Goal: Information Seeking & Learning: Check status

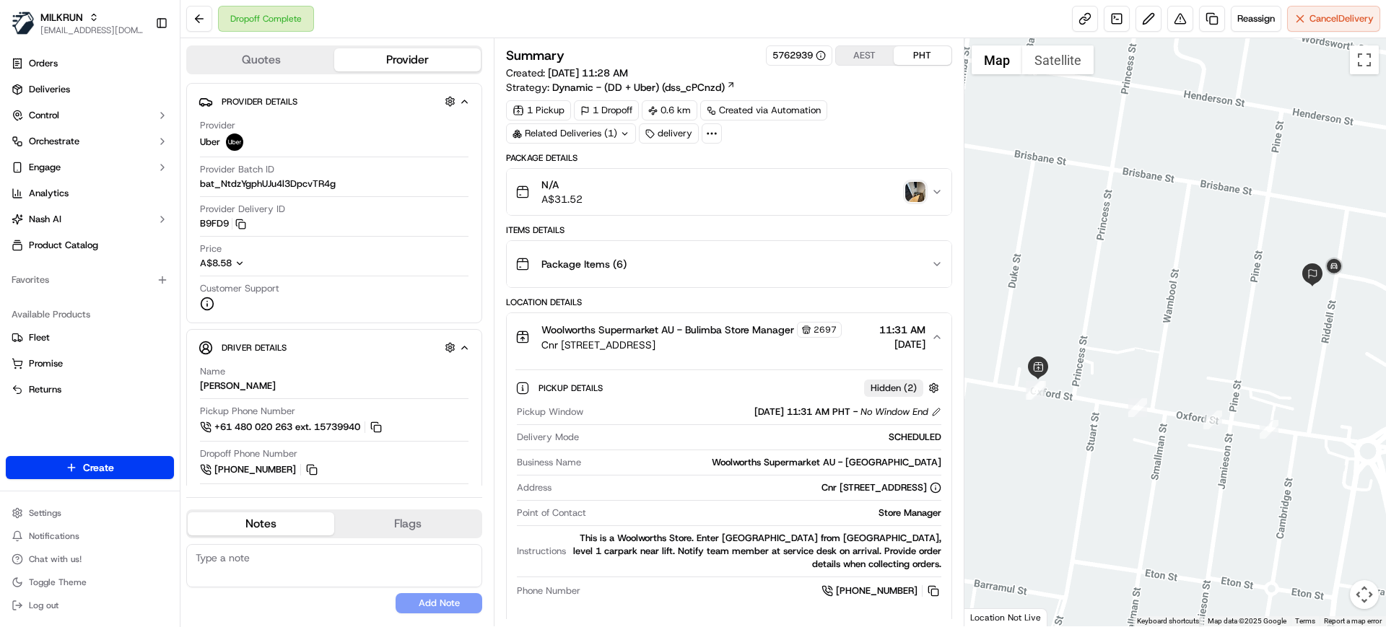
scroll to position [477, 0]
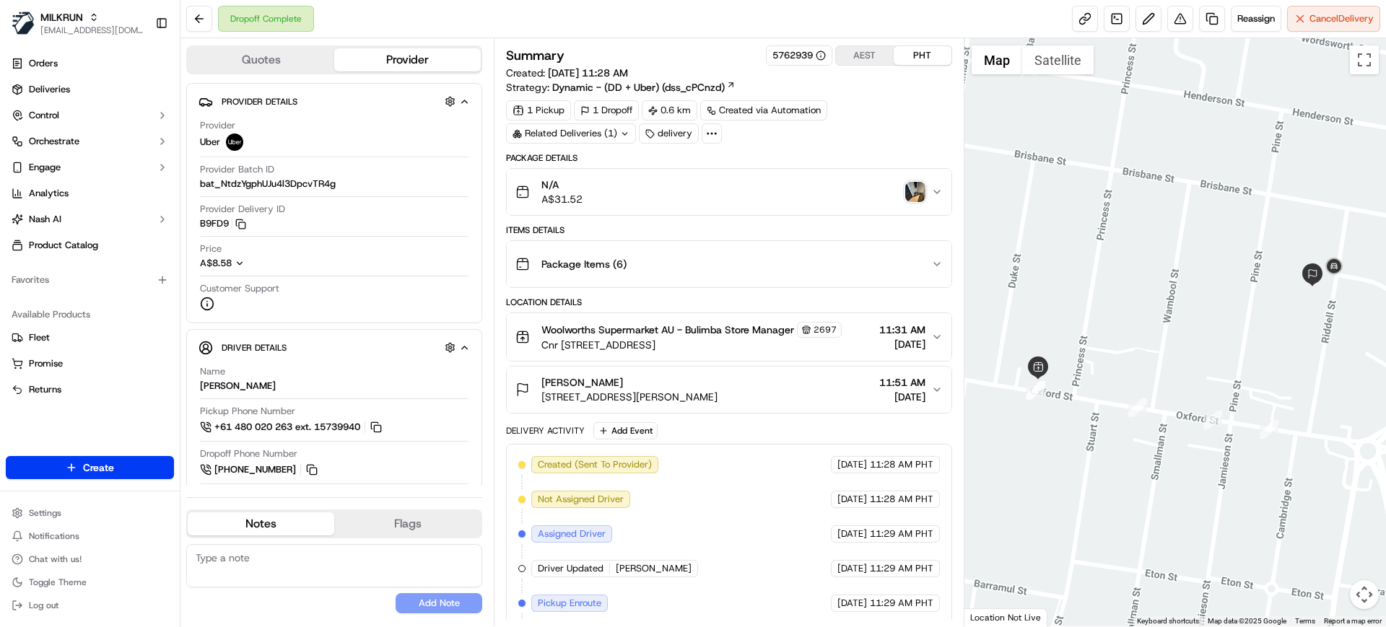
click at [702, 330] on span "Woolworths Supermarket AU - Bulimba Store Manager" at bounding box center [667, 330] width 253 height 14
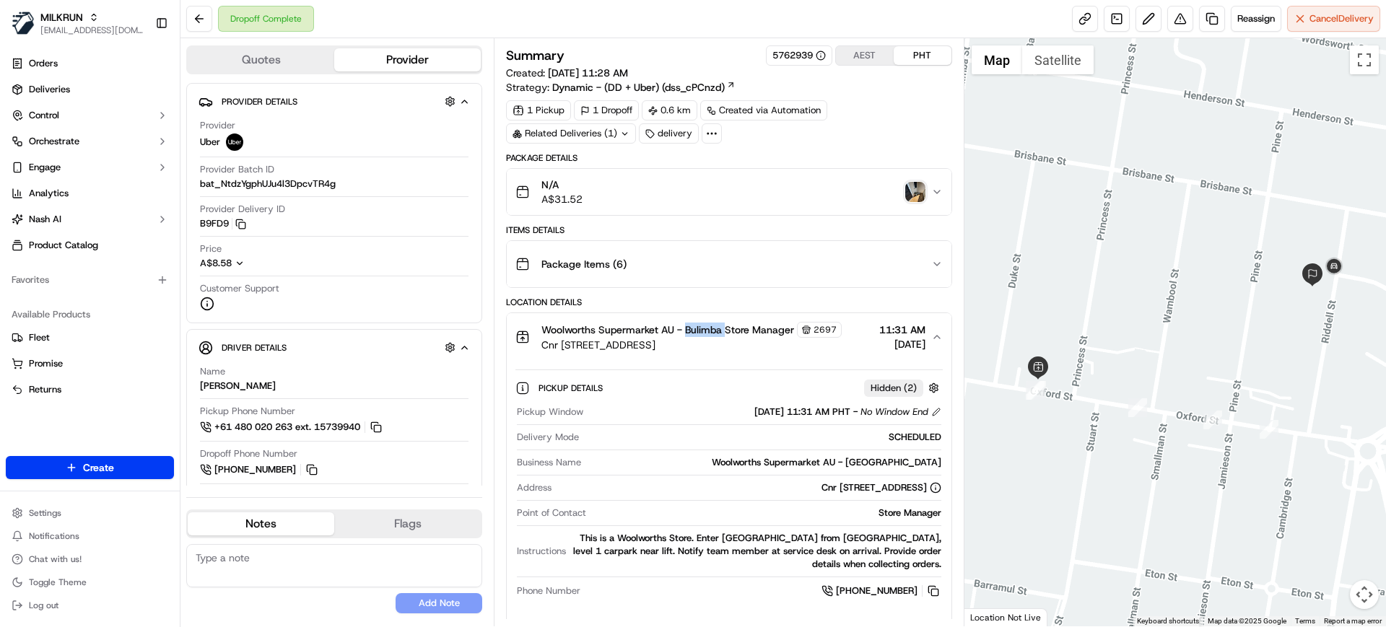
click at [702, 330] on span "Woolworths Supermarket AU - Bulimba Store Manager" at bounding box center [667, 330] width 253 height 14
copy span "Bulimba"
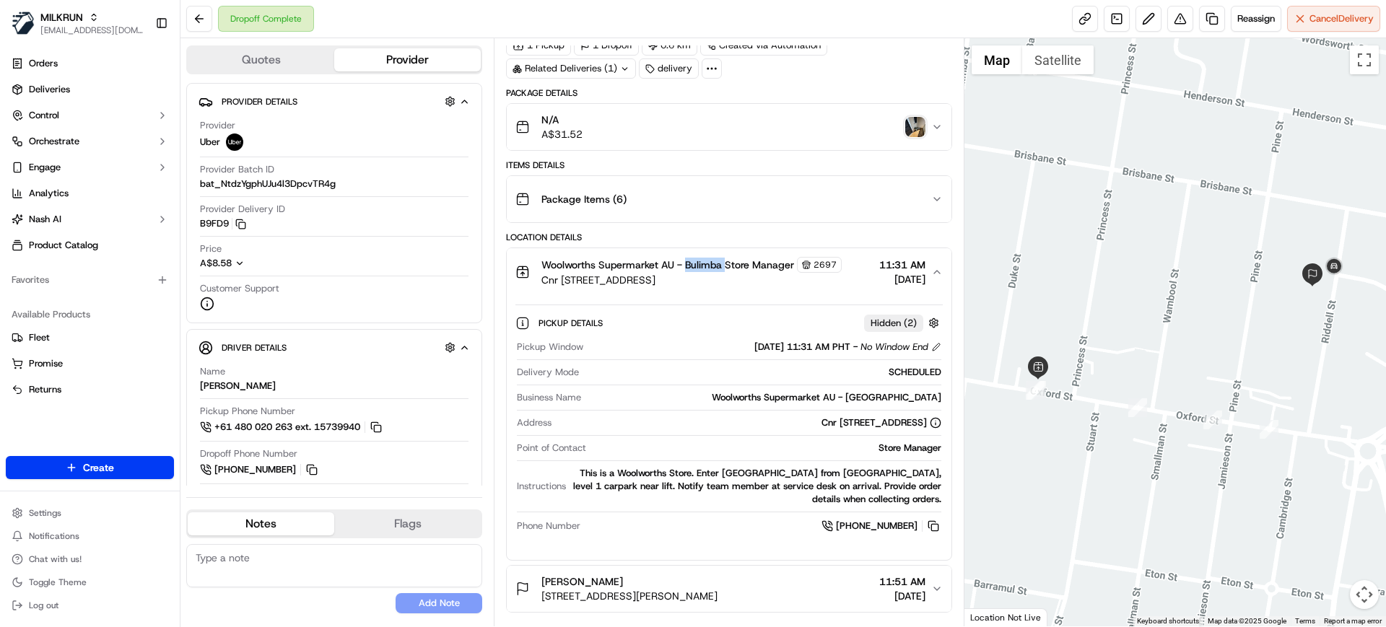
scroll to position [180, 0]
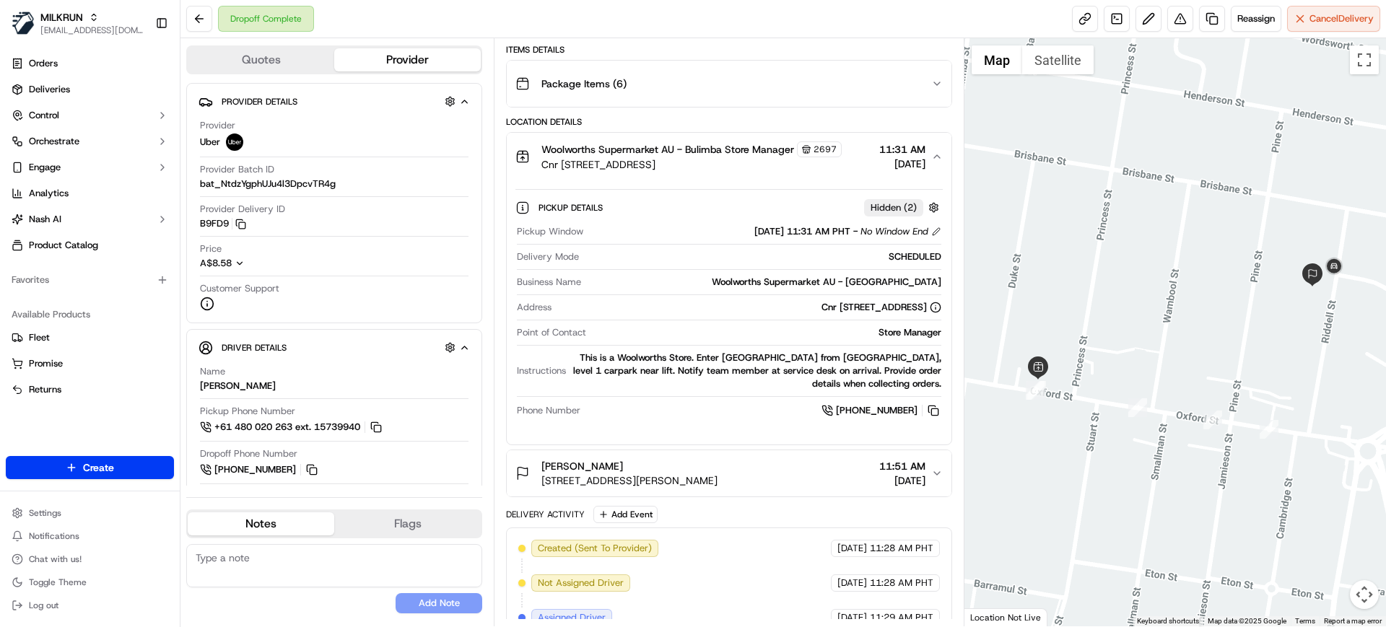
click at [682, 30] on div "Dropoff Complete Reassign Cancel Delivery" at bounding box center [783, 19] width 1206 height 38
click at [39, 92] on span "Deliveries" at bounding box center [49, 89] width 41 height 13
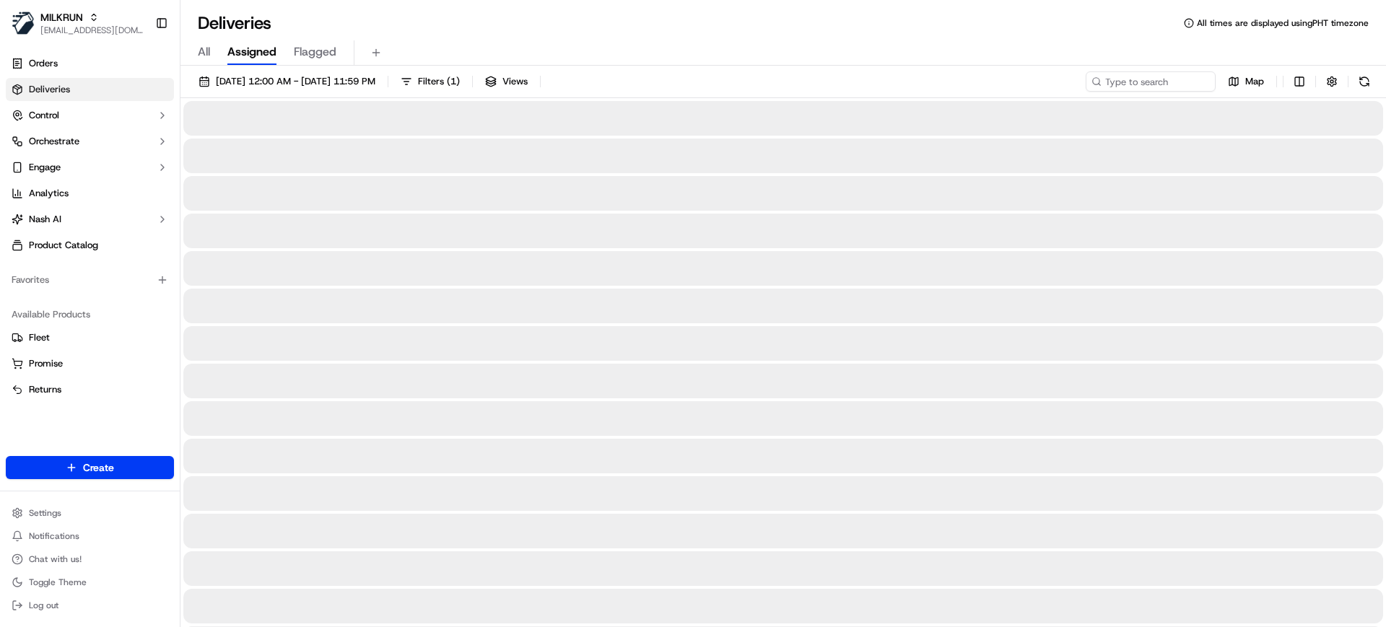
drag, startPoint x: 211, startPoint y: 73, endPoint x: 206, endPoint y: 47, distance: 26.3
click at [210, 73] on button "18/09/2025 12:00 AM - 18/09/2025 11:59 PM" at bounding box center [287, 81] width 190 height 20
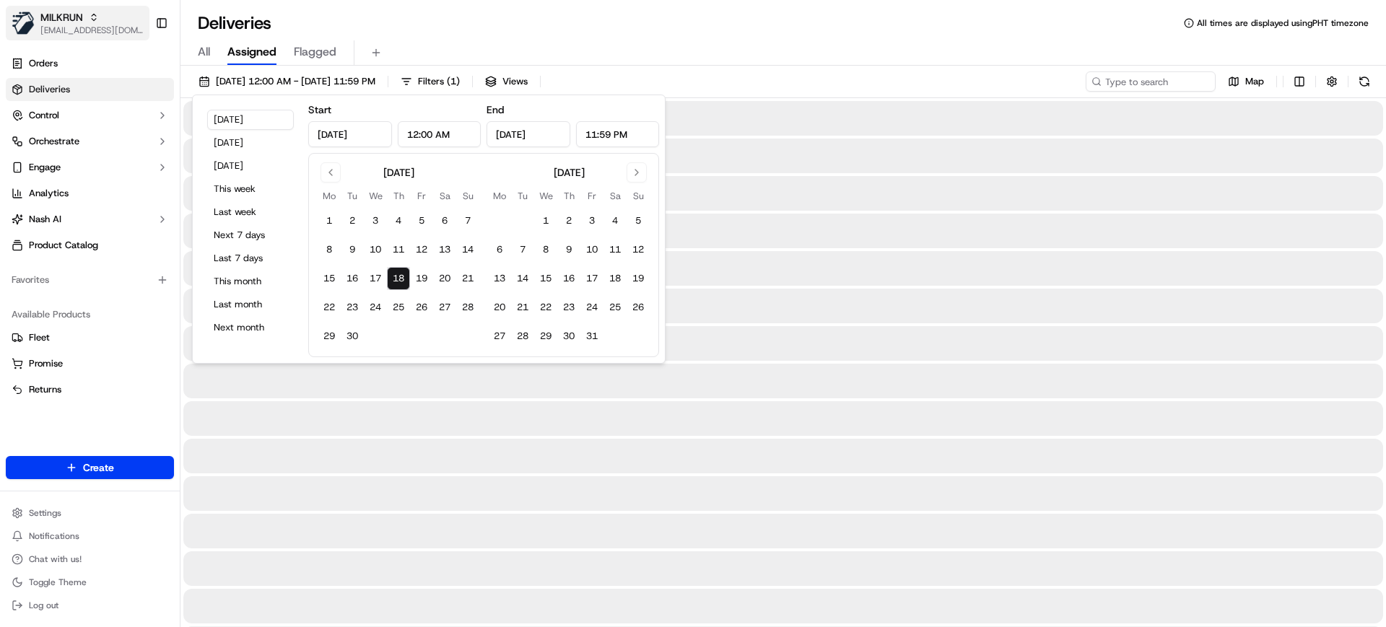
click at [82, 18] on span "MILKRUN" at bounding box center [61, 17] width 43 height 14
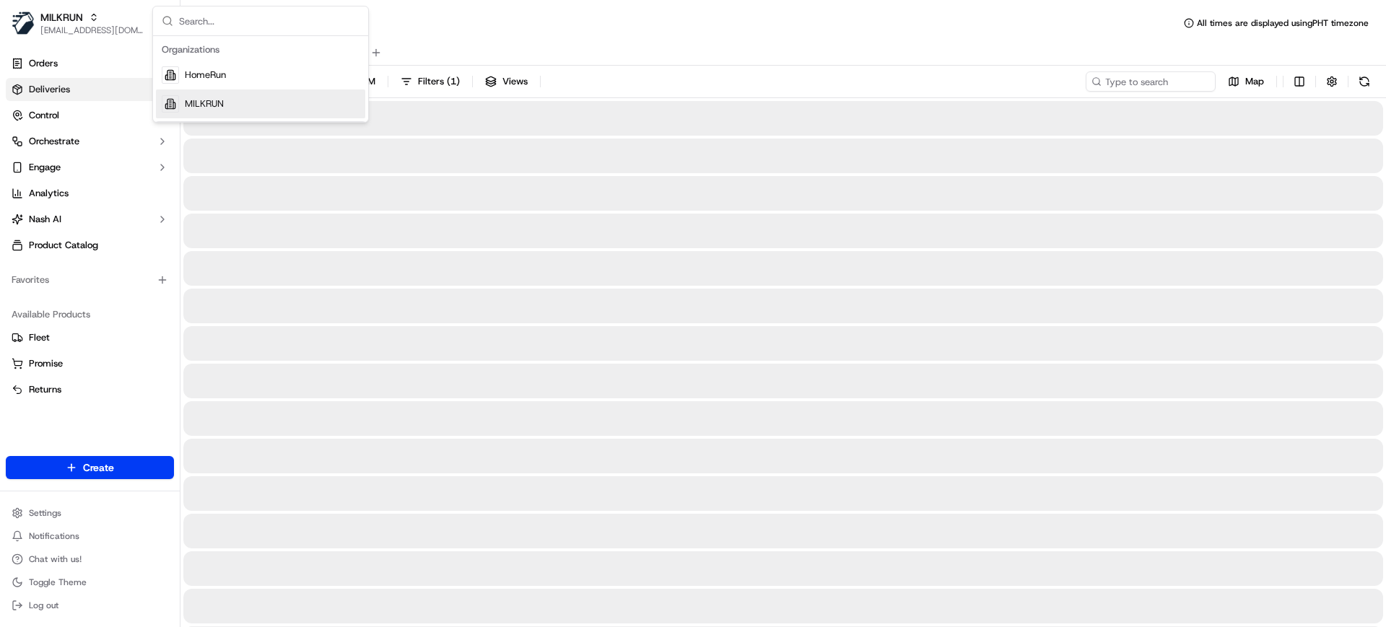
click at [204, 70] on span "HomeRun" at bounding box center [205, 75] width 41 height 13
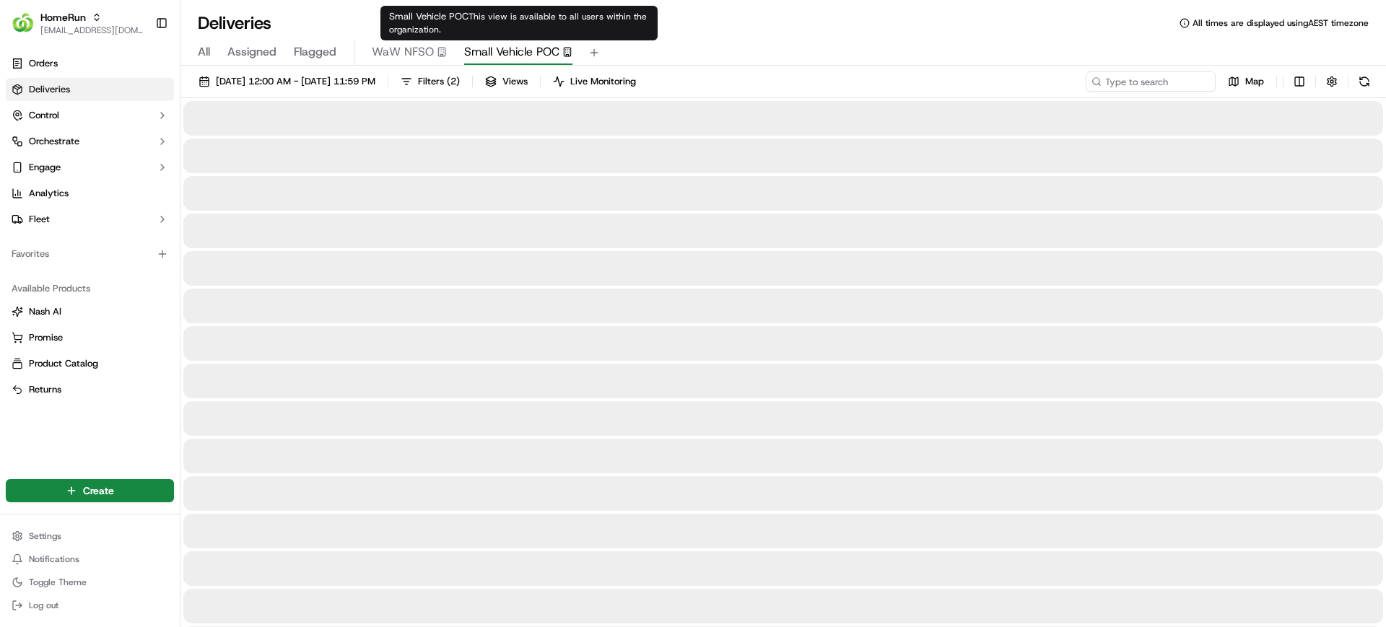
drag, startPoint x: 505, startPoint y: 55, endPoint x: 531, endPoint y: 71, distance: 31.1
click at [511, 55] on span "Small Vehicle POC" at bounding box center [511, 51] width 95 height 17
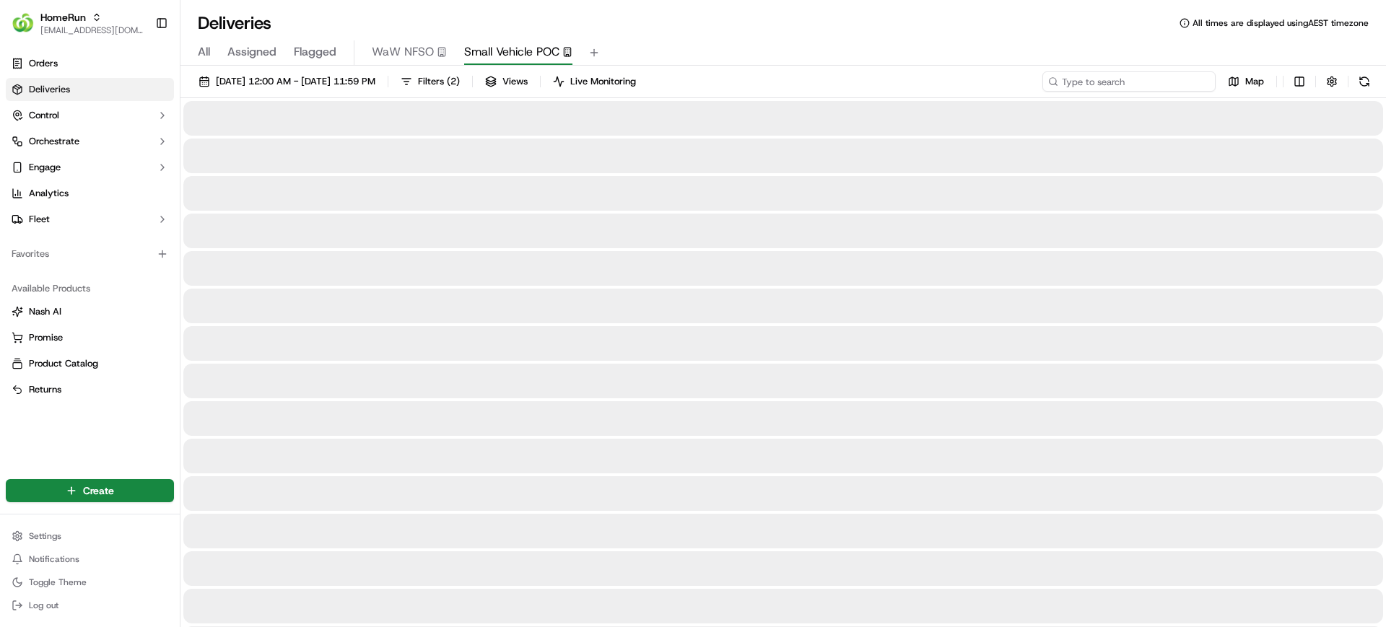
click at [1178, 83] on input at bounding box center [1128, 81] width 173 height 20
paste input "Caringbah"
type input "Caringbah"
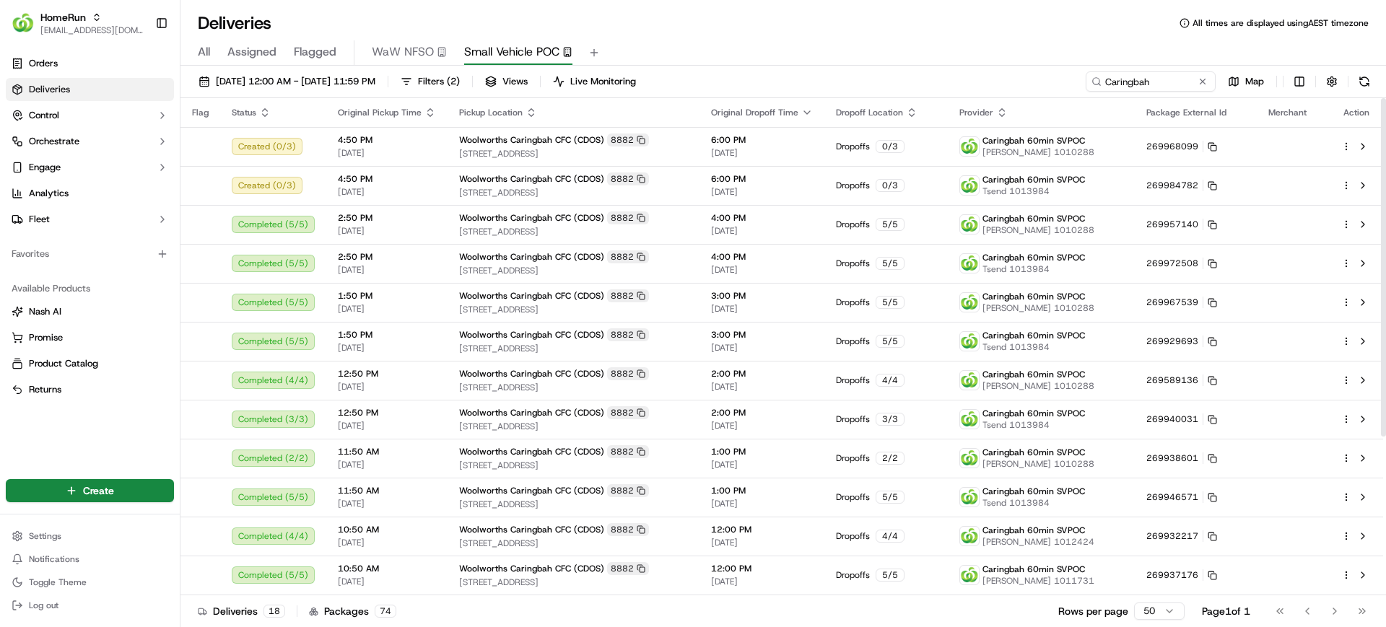
click at [625, 616] on div "Deliveries 18 Packages 74 Rows per page 50 Page 1 of 1 Go to first page Go to p…" at bounding box center [783, 611] width 1206 height 32
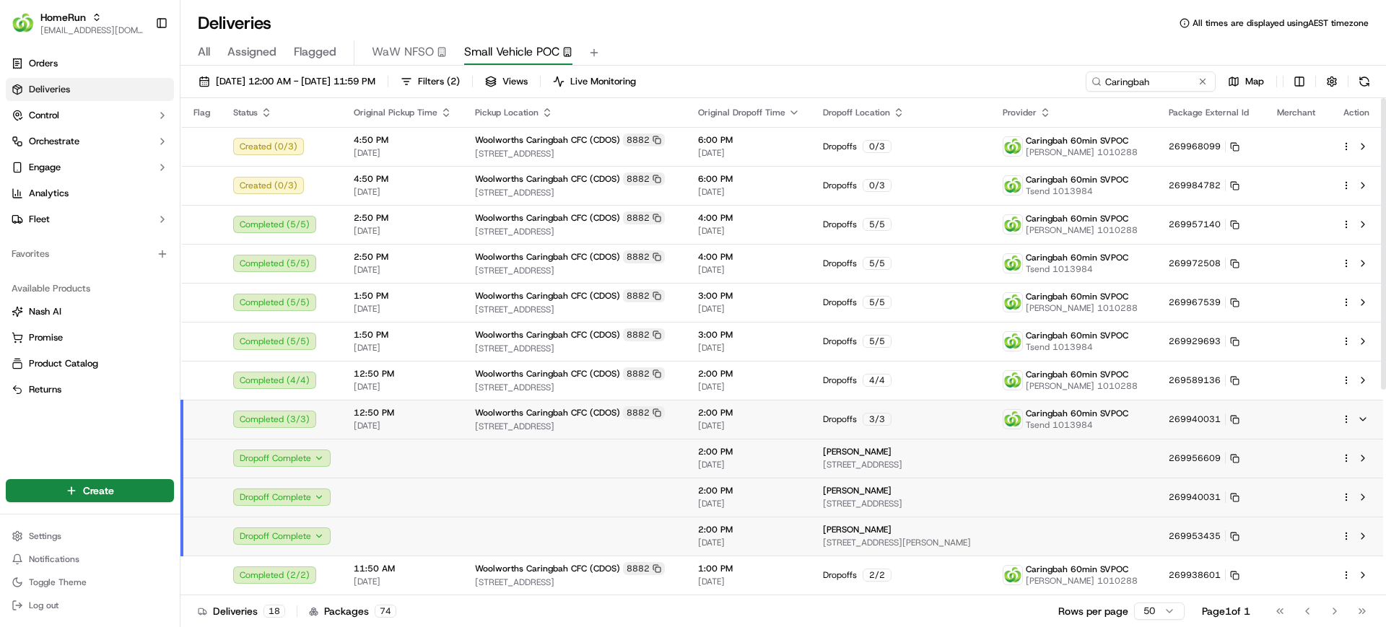
click at [332, 423] on td "Completed ( 3 / 3 )" at bounding box center [282, 419] width 121 height 39
drag, startPoint x: 976, startPoint y: 619, endPoint x: 1019, endPoint y: 626, distance: 43.2
click at [976, 619] on div "Deliveries 18 Packages 74 Rows per page 50 Page 1 of 1 Go to first page Go to p…" at bounding box center [783, 611] width 1206 height 32
click at [676, 35] on div "All Assigned Flagged WaW NFSO Small Vehicle POC" at bounding box center [783, 50] width 1206 height 31
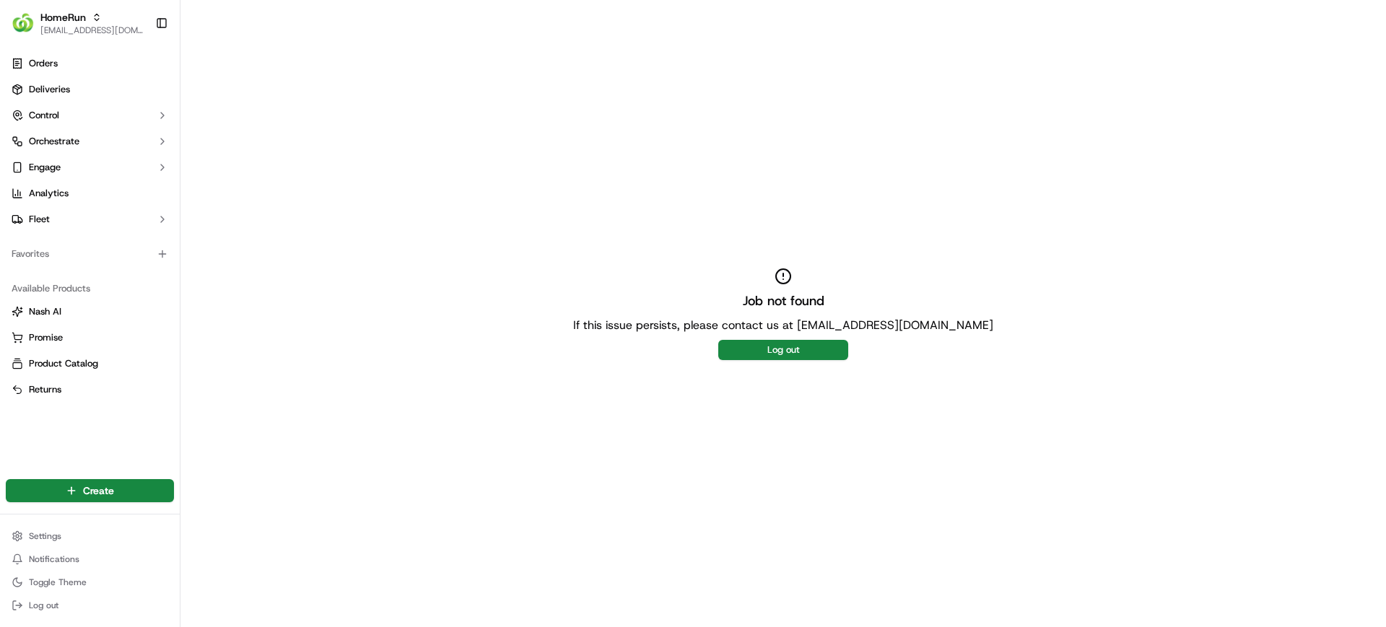
click at [315, 342] on div "Job not found If this issue persists, please contact us at support@usenash.com …" at bounding box center [783, 313] width 1206 height 627
click at [103, 32] on span "[EMAIL_ADDRESS][DOMAIN_NAME]" at bounding box center [91, 31] width 103 height 12
click at [209, 101] on span "MILKRUN" at bounding box center [204, 103] width 39 height 13
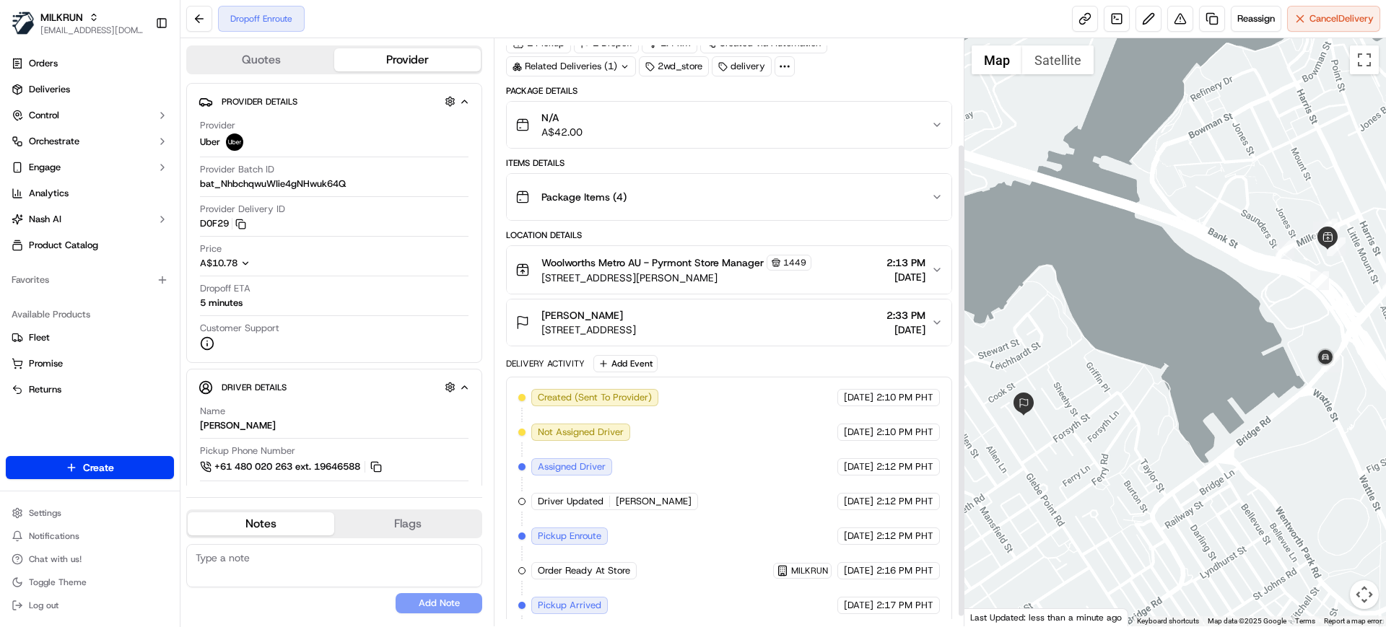
scroll to position [144, 0]
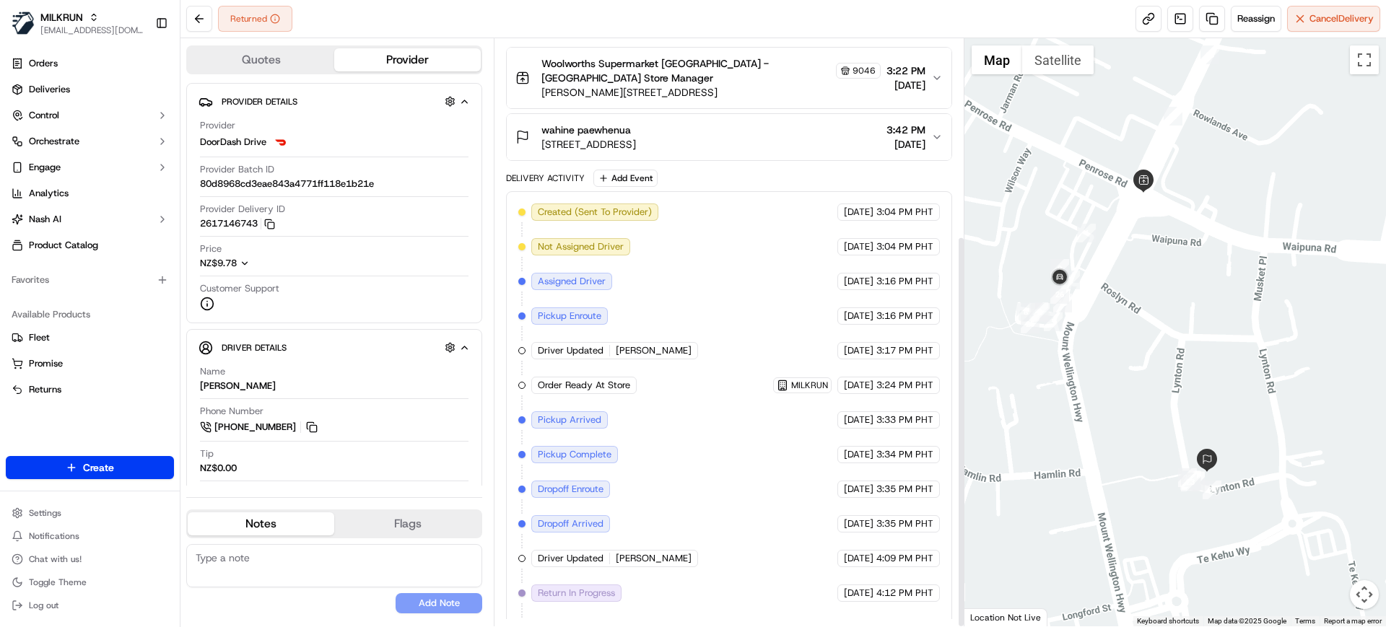
scroll to position [295, 0]
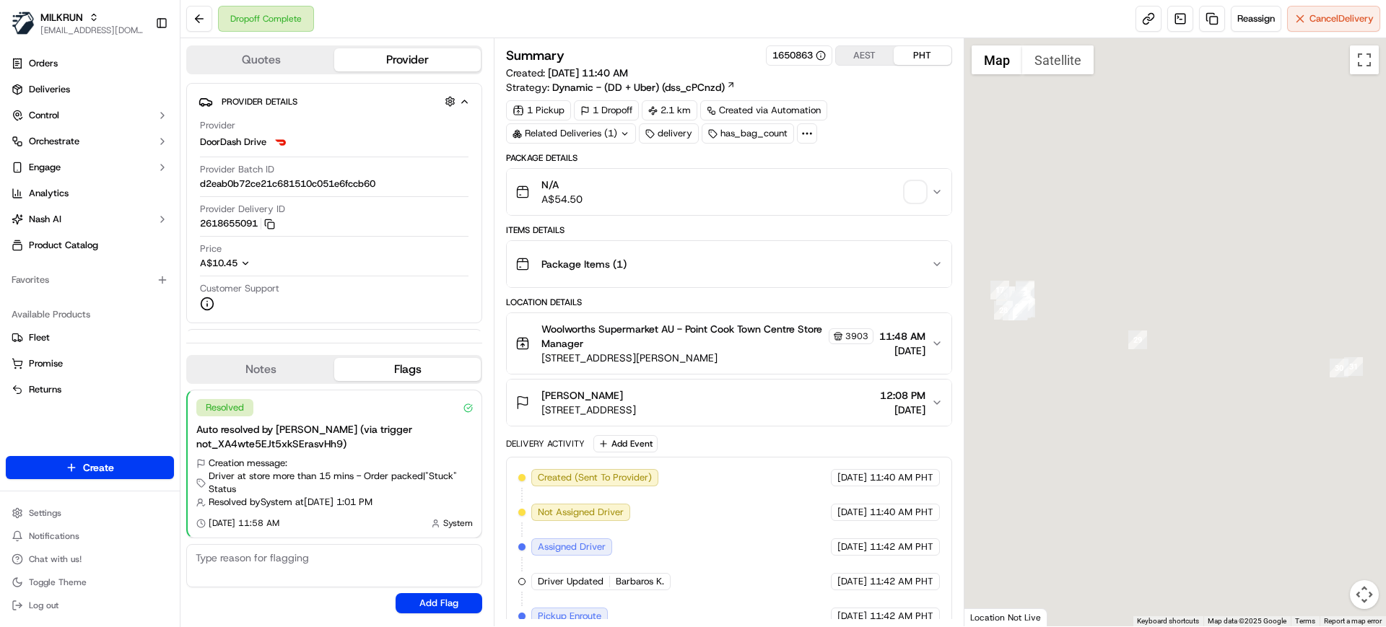
scroll to position [154, 0]
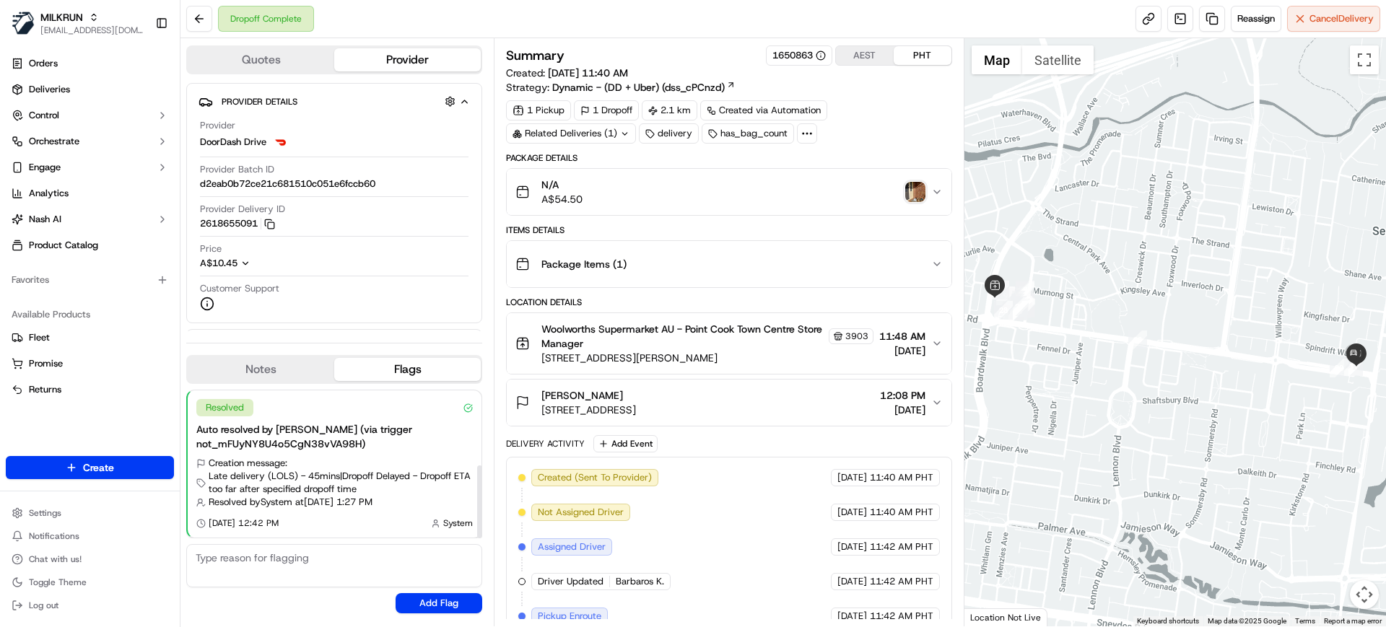
drag, startPoint x: 268, startPoint y: 598, endPoint x: 333, endPoint y: 580, distance: 67.6
click at [267, 598] on div "Resolved Auto resolved by Nash (via trigger not_XA4wte5EJt5xkSErasvHh9) Creatio…" at bounding box center [334, 501] width 296 height 235
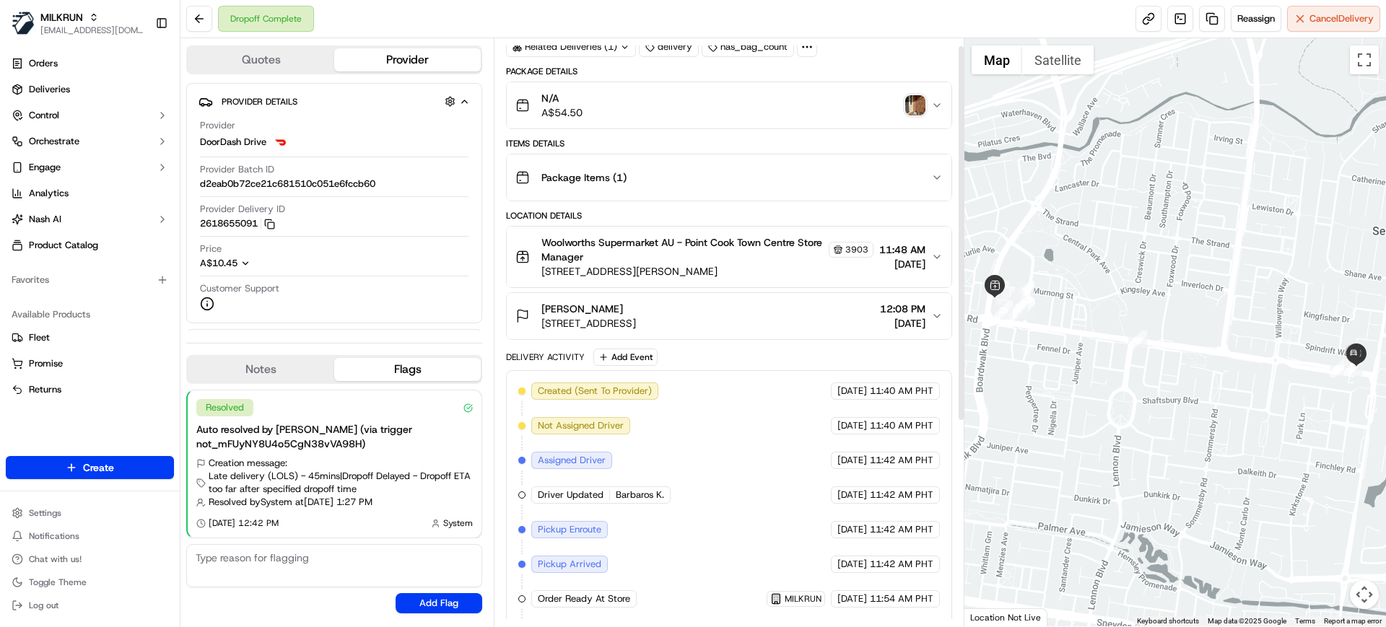
scroll to position [0, 0]
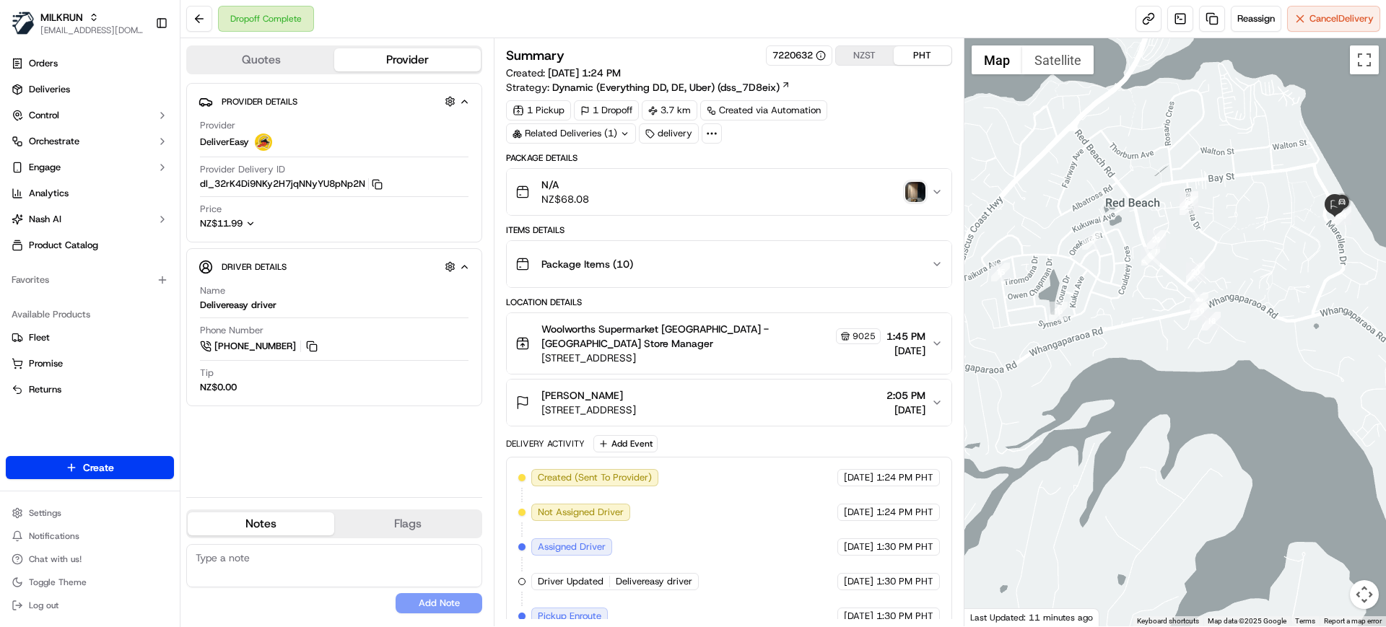
drag, startPoint x: 1281, startPoint y: 313, endPoint x: 1198, endPoint y: 352, distance: 91.4
click at [1198, 356] on div at bounding box center [1175, 332] width 422 height 588
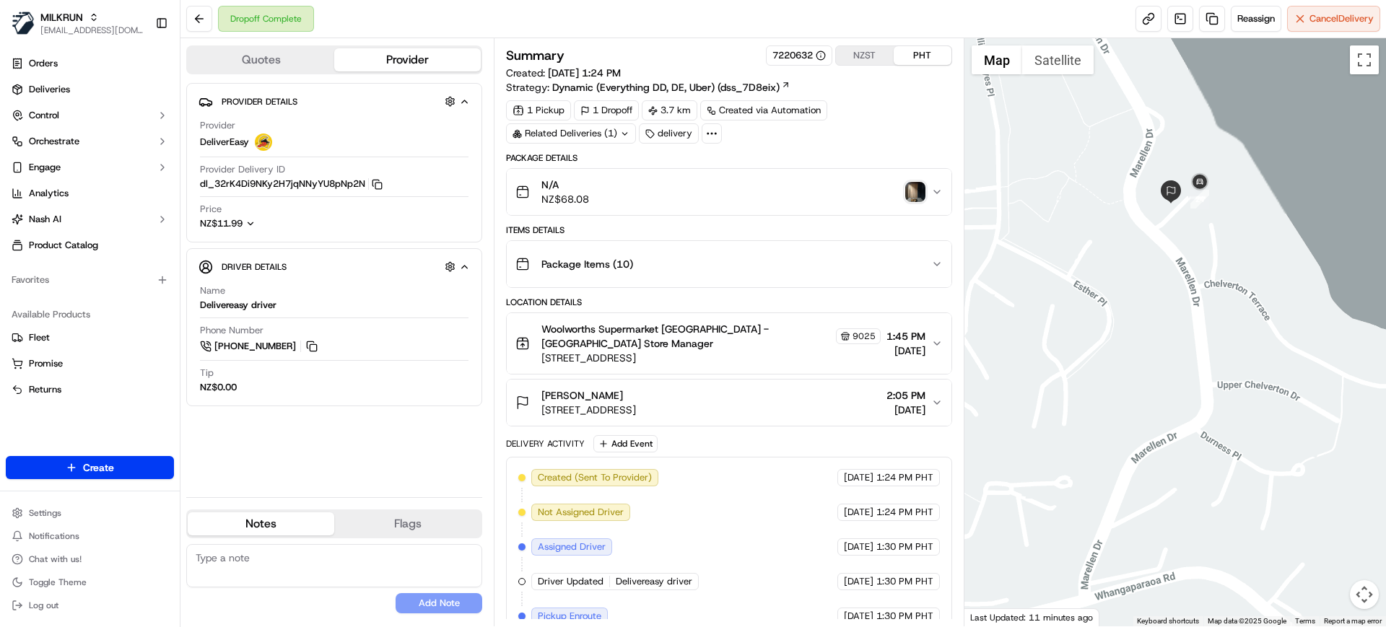
drag, startPoint x: 1197, startPoint y: 273, endPoint x: 1197, endPoint y: 286, distance: 13.0
click at [1196, 285] on div at bounding box center [1175, 332] width 422 height 588
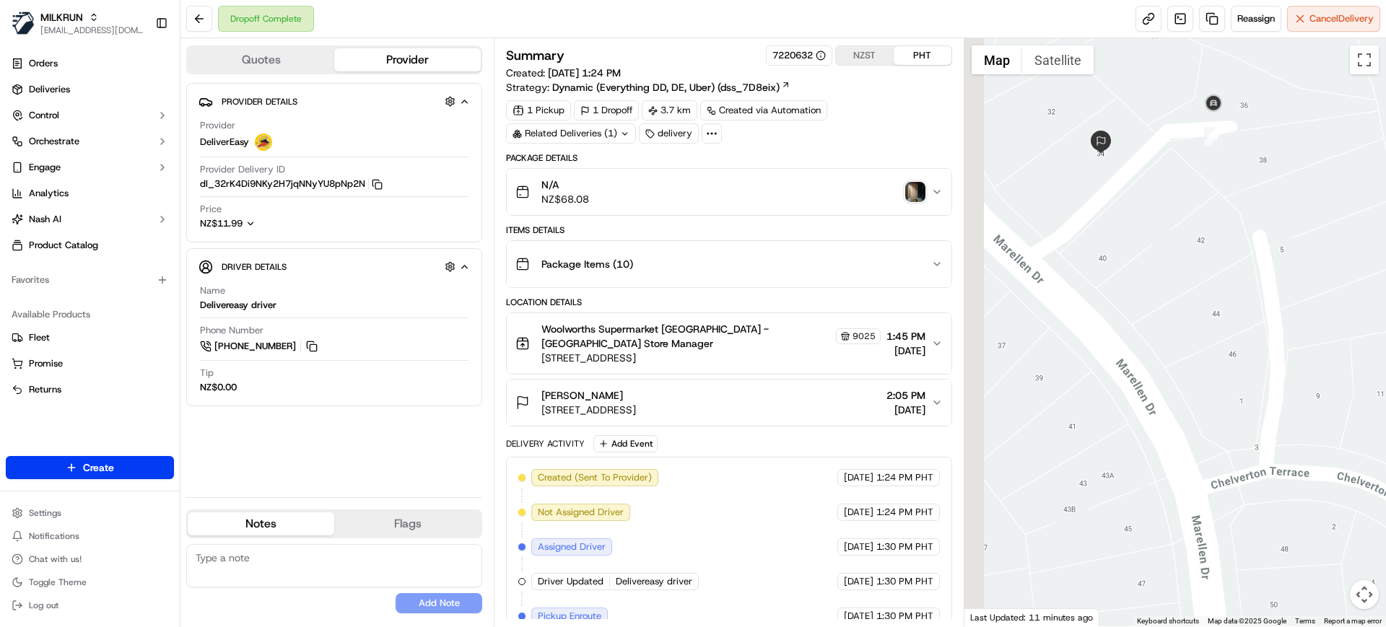
drag, startPoint x: 1188, startPoint y: 157, endPoint x: 1231, endPoint y: 310, distance: 159.1
click at [1228, 310] on div at bounding box center [1175, 332] width 422 height 588
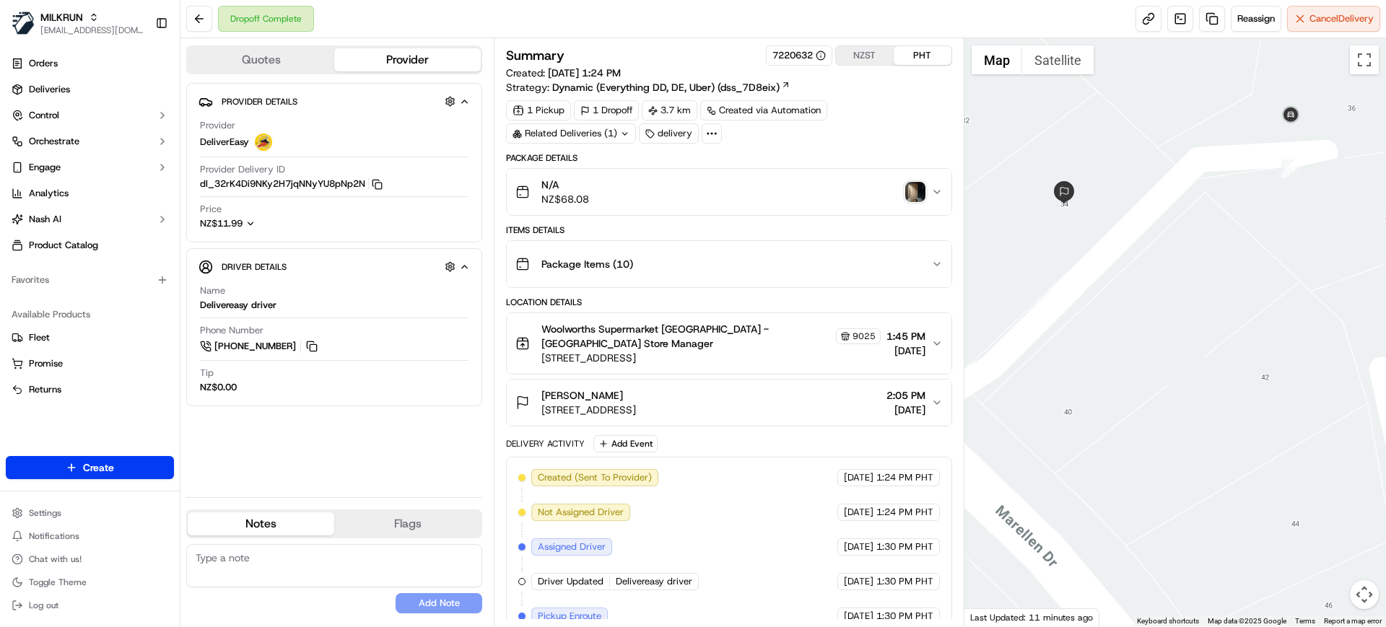
drag, startPoint x: 1102, startPoint y: 167, endPoint x: 1165, endPoint y: 267, distance: 118.8
click at [1175, 289] on div at bounding box center [1175, 332] width 422 height 588
click at [1063, 71] on button "Satellite" at bounding box center [1057, 59] width 71 height 29
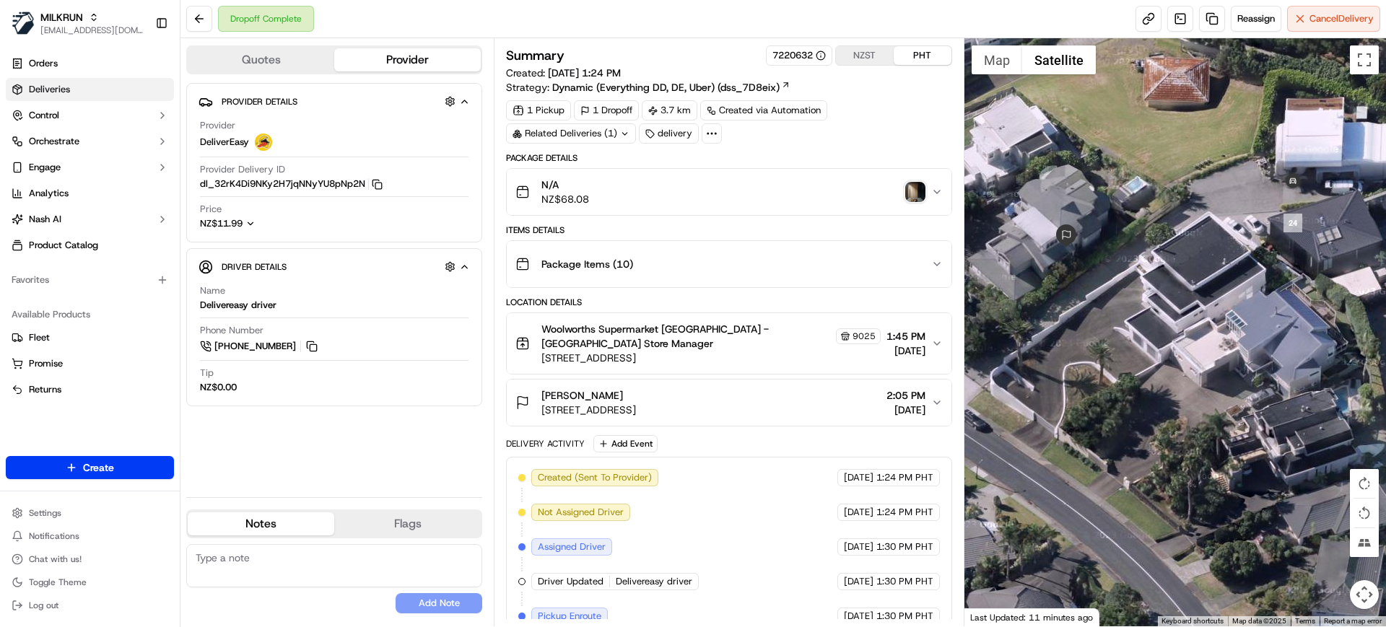
click at [31, 96] on link "Deliveries" at bounding box center [90, 89] width 168 height 23
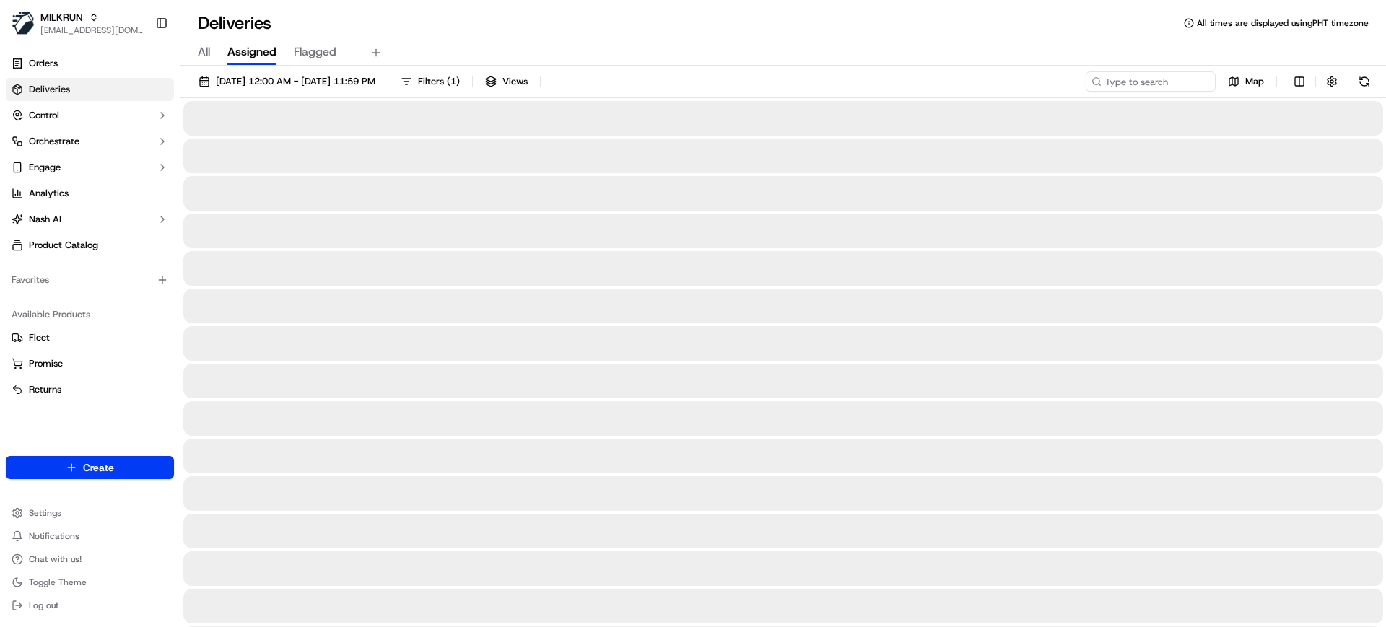
click at [204, 56] on span "All" at bounding box center [204, 51] width 12 height 17
click at [1143, 84] on input at bounding box center [1128, 81] width 173 height 20
click at [1145, 85] on input at bounding box center [1128, 81] width 173 height 20
paste input "56dc6fab-33b5-4538-b121-2a3221a8bb3"
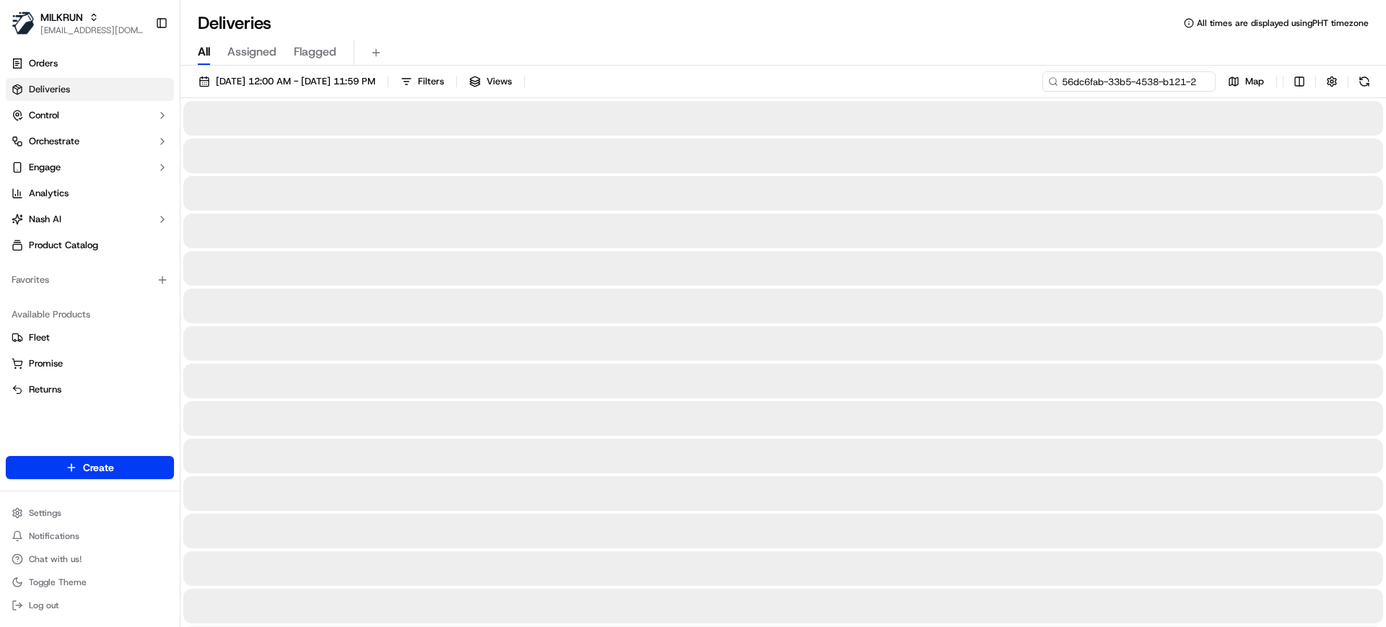
scroll to position [0, 64]
type input "56dc6fab-33b5-4538-b121-2a3221a8bb3"
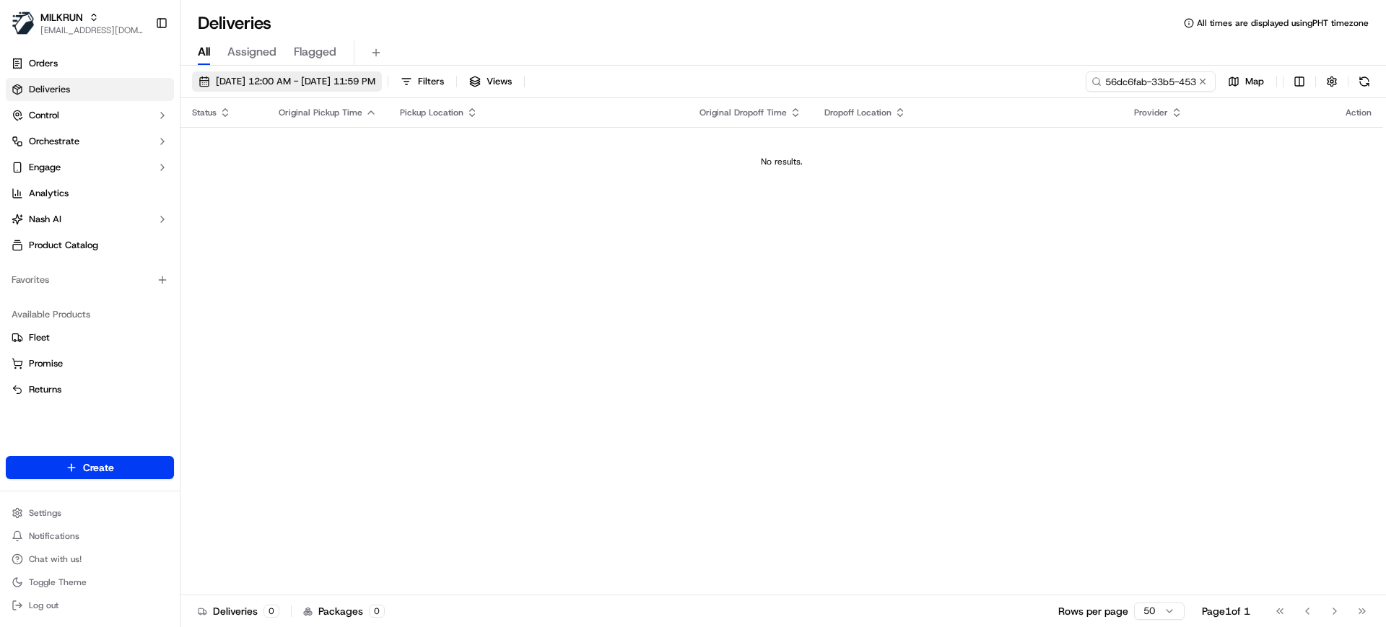
click at [261, 90] on button "18/09/2025 12:00 AM - 18/09/2025 11:59 PM" at bounding box center [287, 81] width 190 height 20
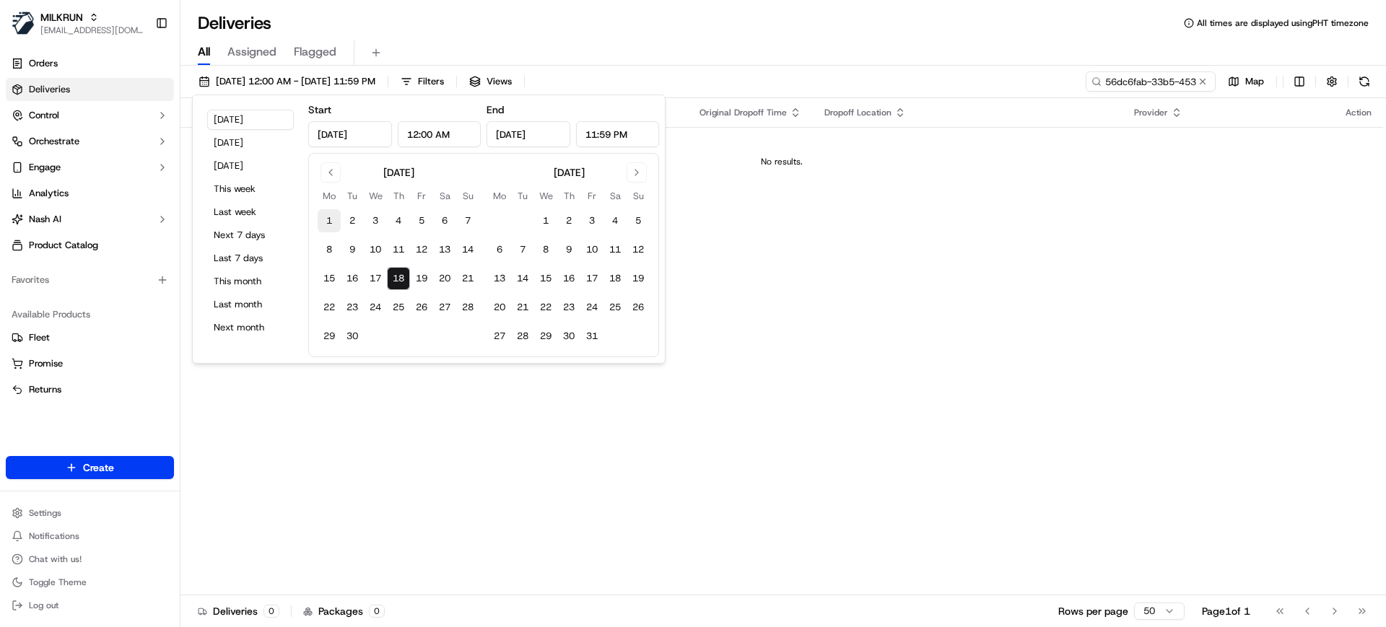
click at [324, 222] on button "1" at bounding box center [329, 220] width 23 height 23
type input "Sep 1, 2025"
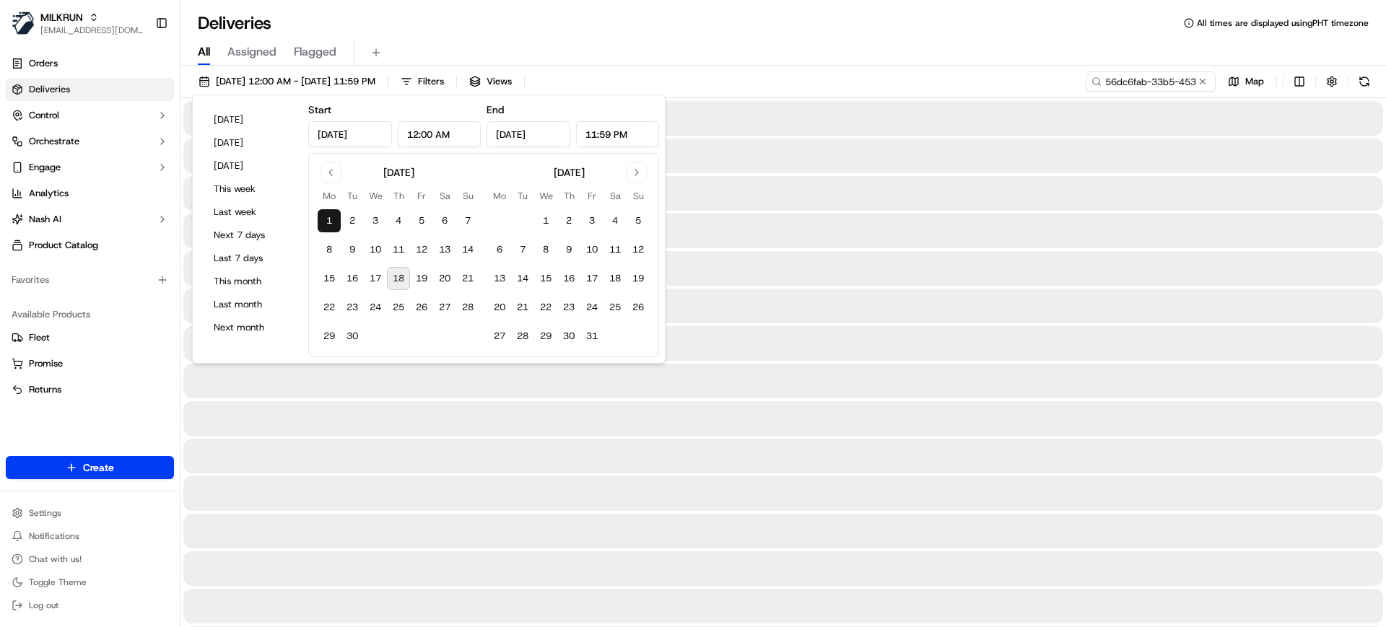
click at [406, 277] on button "18" at bounding box center [398, 278] width 23 height 23
type input "Sep 18, 2025"
drag, startPoint x: 911, startPoint y: 74, endPoint x: 921, endPoint y: 6, distance: 69.3
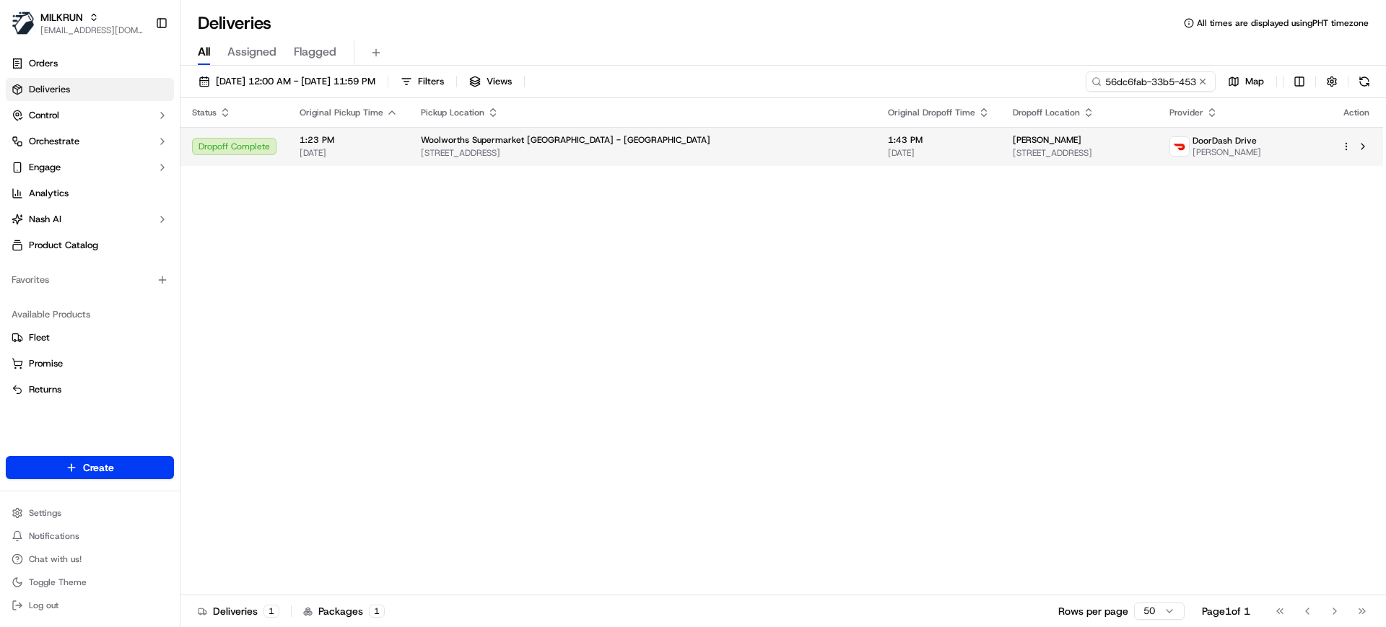
click at [631, 154] on span "[STREET_ADDRESS]" at bounding box center [643, 153] width 444 height 12
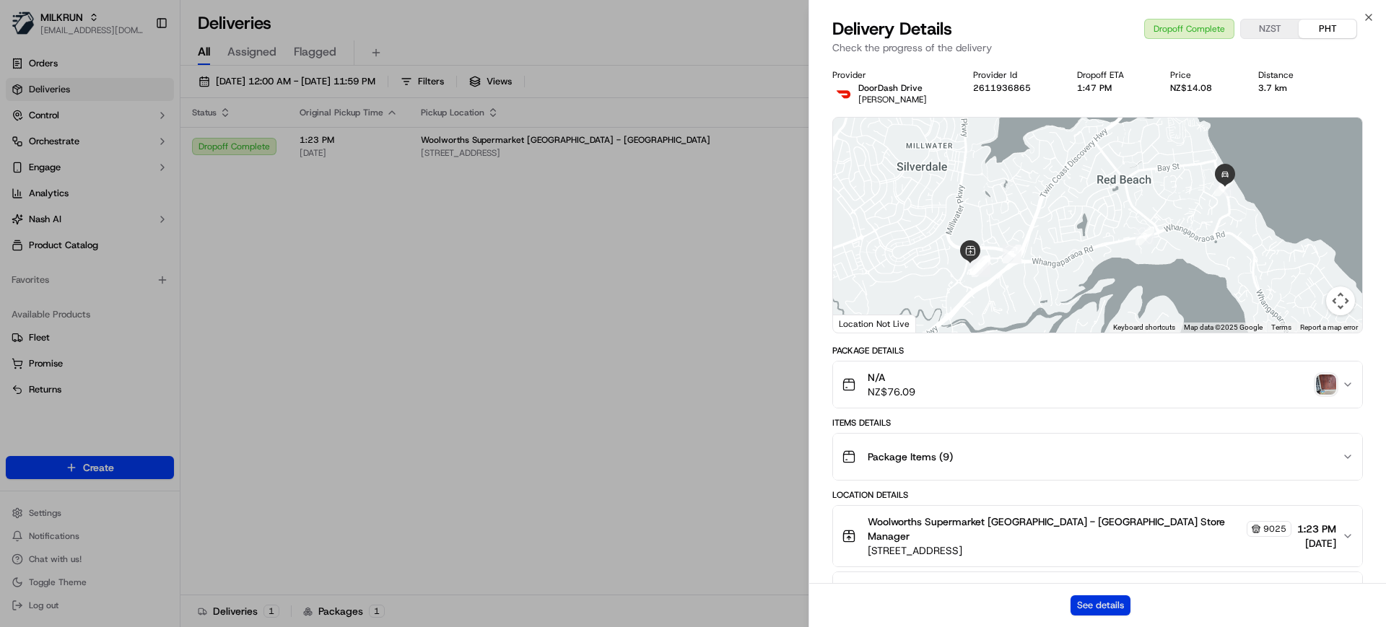
click at [1089, 604] on button "See details" at bounding box center [1101, 606] width 60 height 20
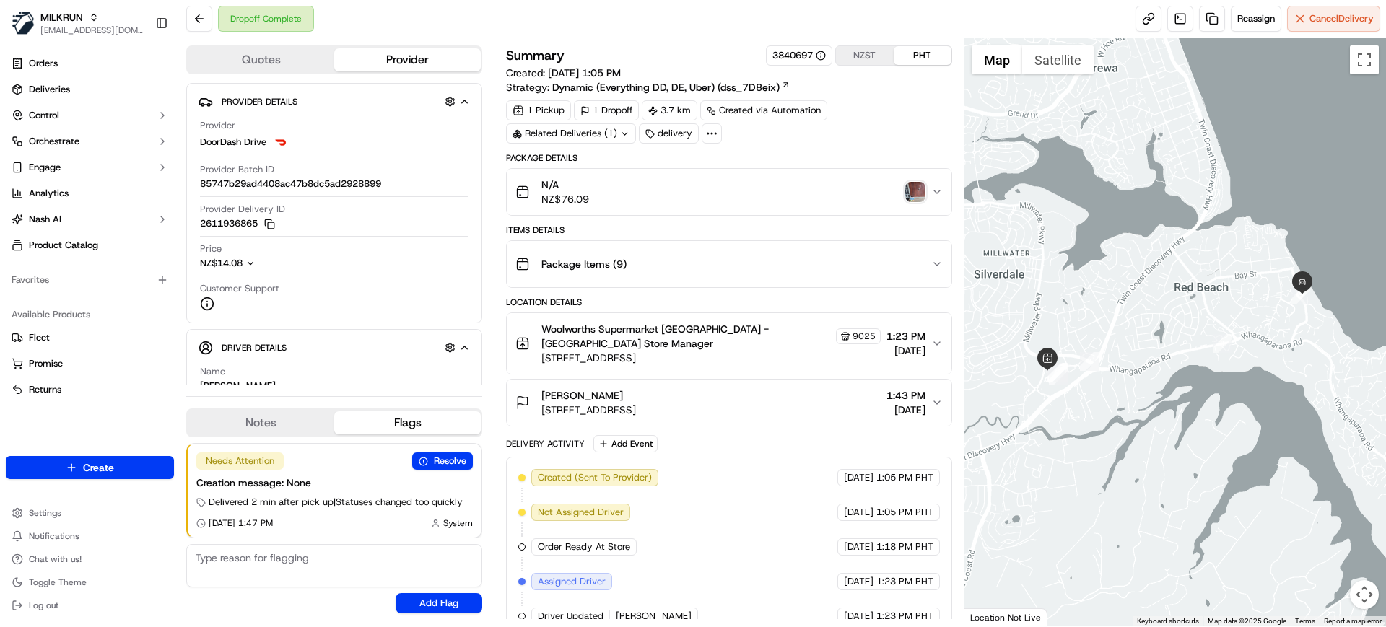
click at [916, 193] on img "button" at bounding box center [915, 192] width 20 height 20
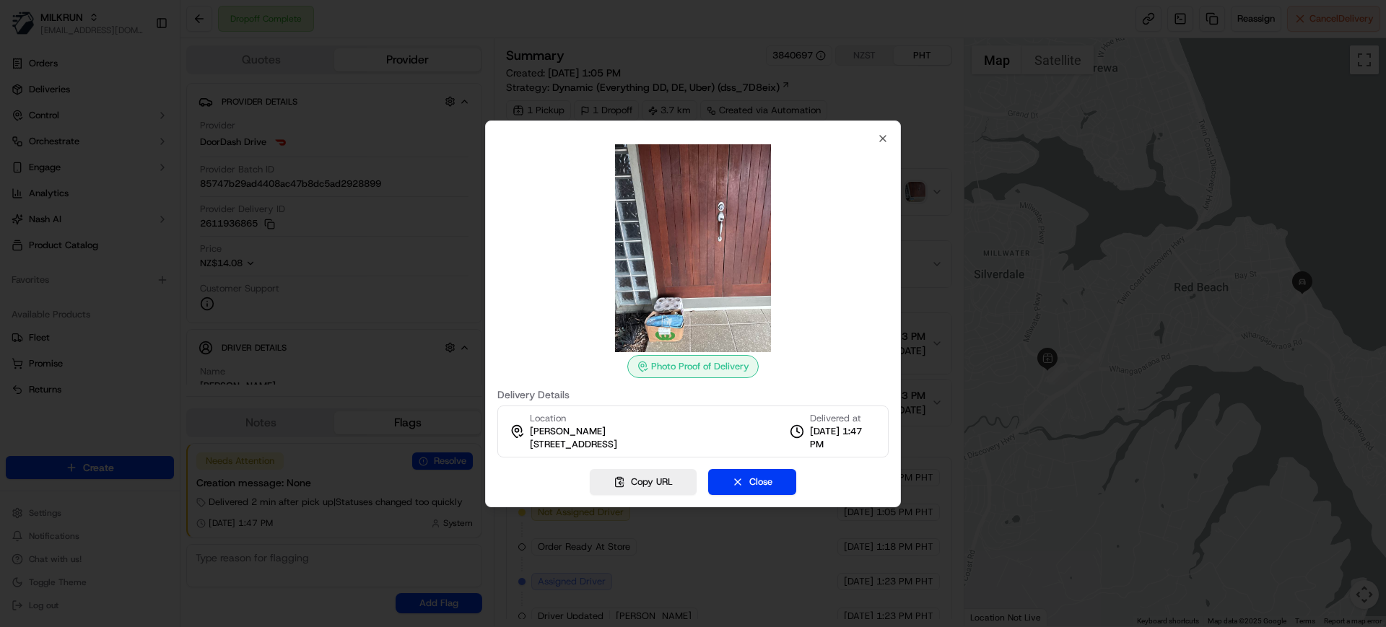
click at [700, 36] on div at bounding box center [693, 313] width 1386 height 627
